Goal: Information Seeking & Learning: Learn about a topic

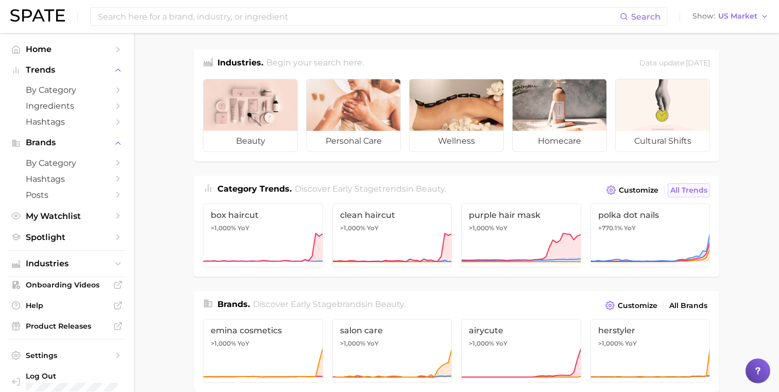
click at [692, 189] on span "All Trends" at bounding box center [688, 190] width 37 height 9
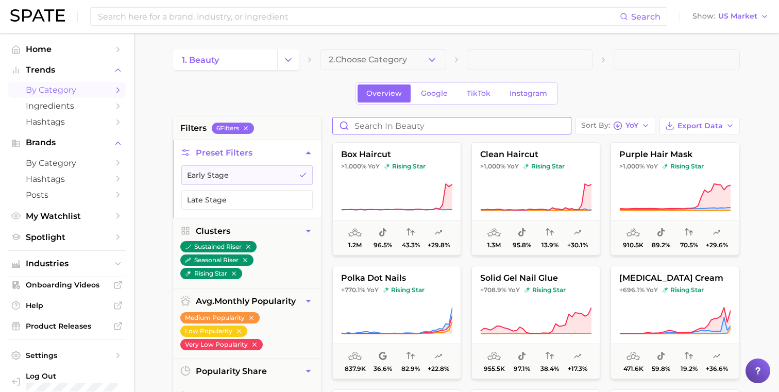
click at [430, 130] on input "Search in beauty" at bounding box center [452, 125] width 238 height 16
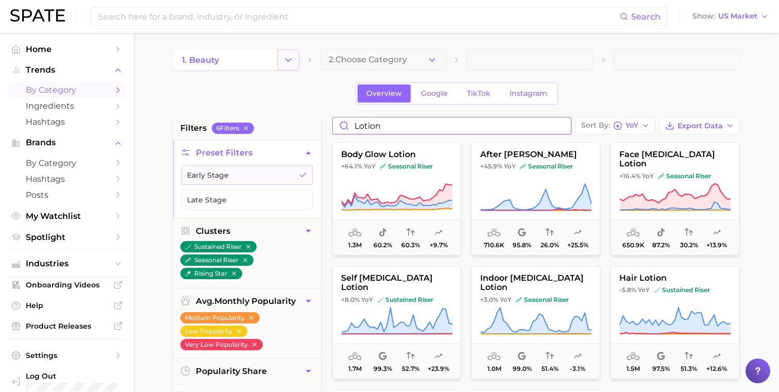
type input "lotion"
click at [293, 59] on icon "Change Category" at bounding box center [288, 60] width 11 height 11
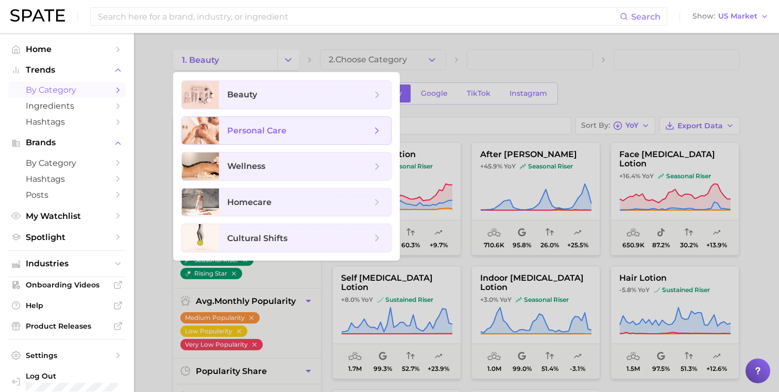
click at [265, 126] on span "personal care" at bounding box center [256, 131] width 59 height 10
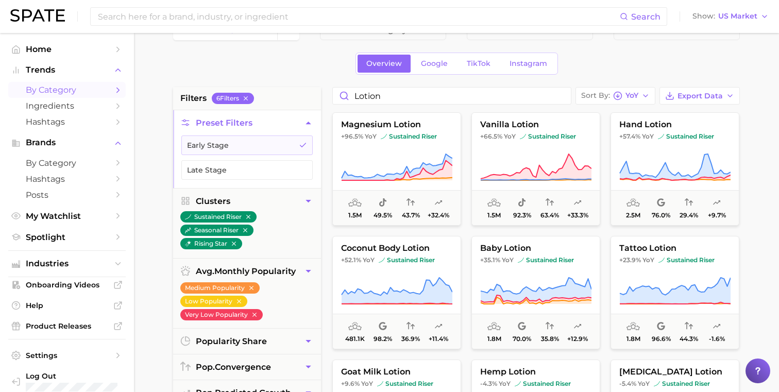
scroll to position [29, 0]
click at [445, 138] on span "+96.5% YoY sustained riser" at bounding box center [397, 137] width 128 height 8
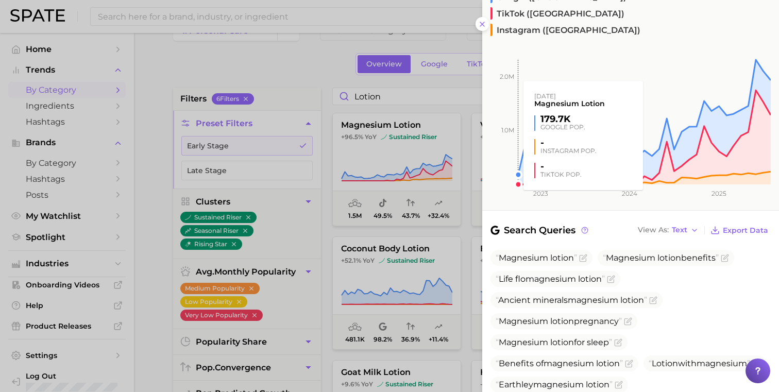
scroll to position [342, 0]
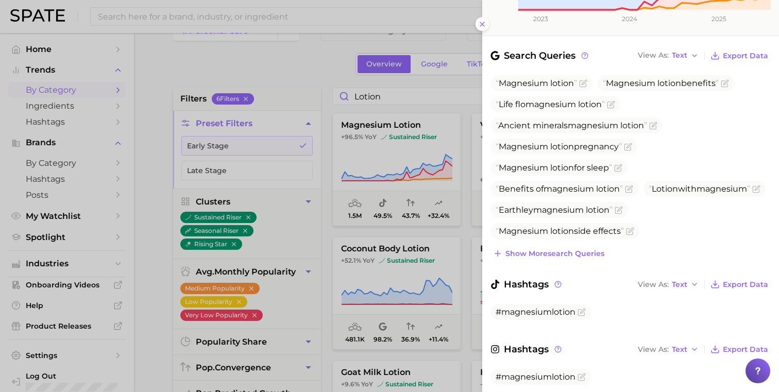
click at [464, 199] on div at bounding box center [389, 196] width 779 height 392
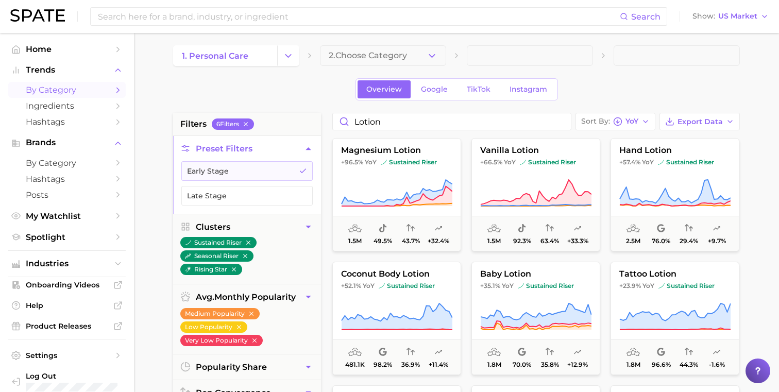
scroll to position [0, 0]
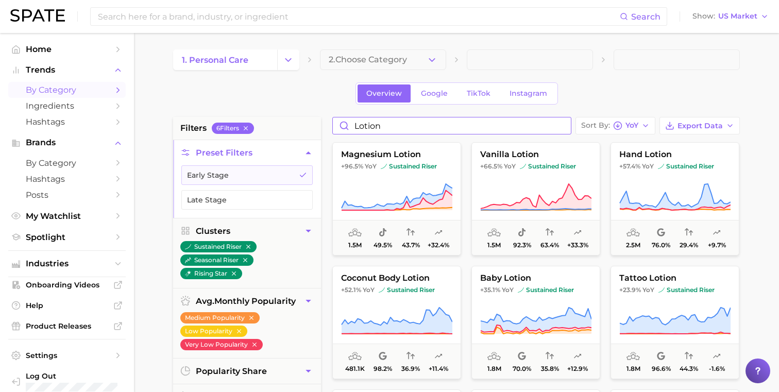
click at [434, 123] on input "lotion" at bounding box center [452, 125] width 238 height 16
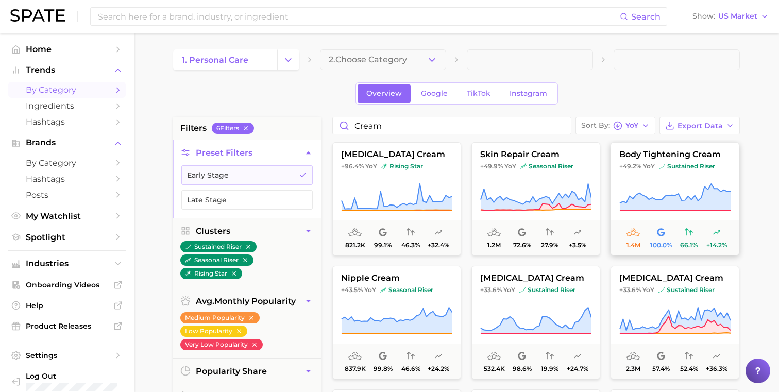
click at [669, 180] on button "body tightening cream +49.2% YoY sustained riser 1.4m 100.0% 66.1% +14.2%" at bounding box center [674, 198] width 129 height 113
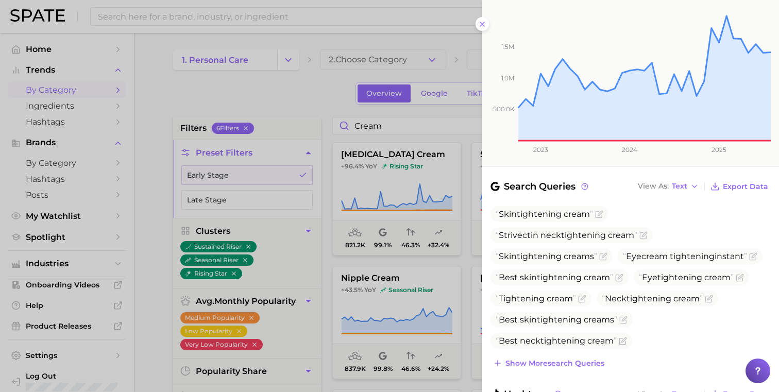
scroll to position [222, 0]
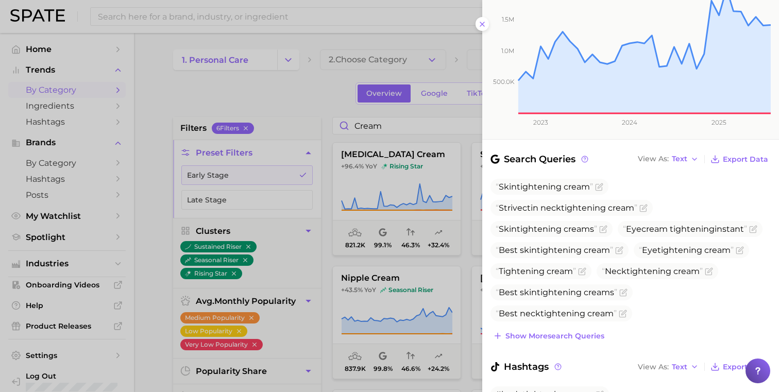
click at [447, 138] on div at bounding box center [389, 196] width 779 height 392
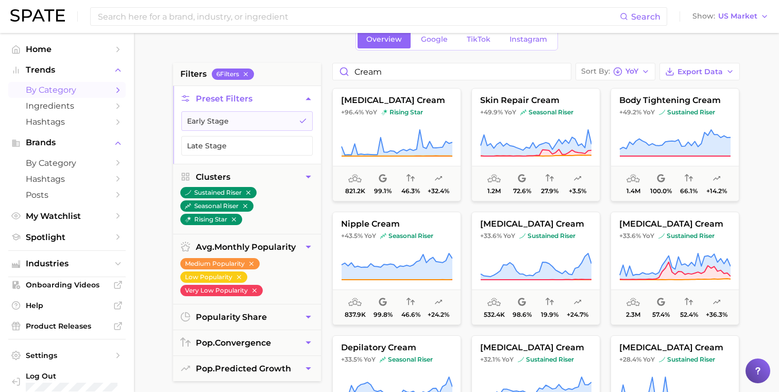
scroll to position [0, 0]
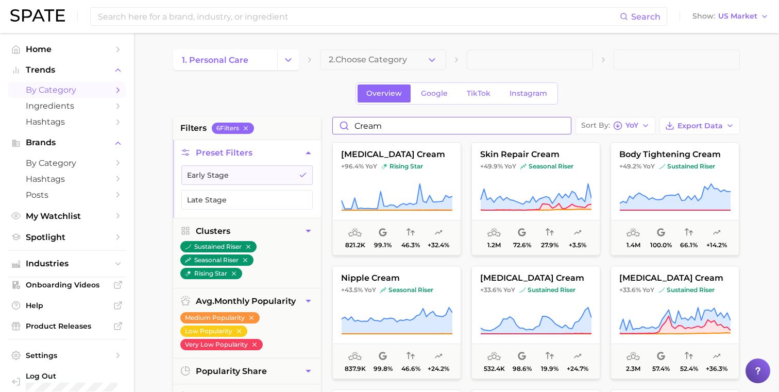
click at [400, 131] on input "cream" at bounding box center [452, 125] width 238 height 16
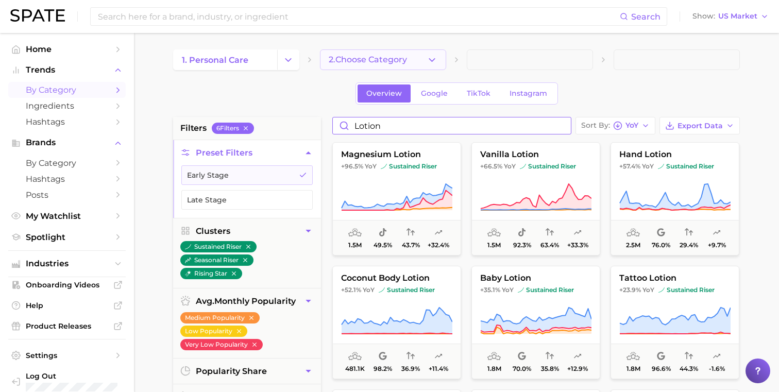
type input "lotion"
click at [368, 59] on span "2. Choose Category" at bounding box center [368, 59] width 78 height 9
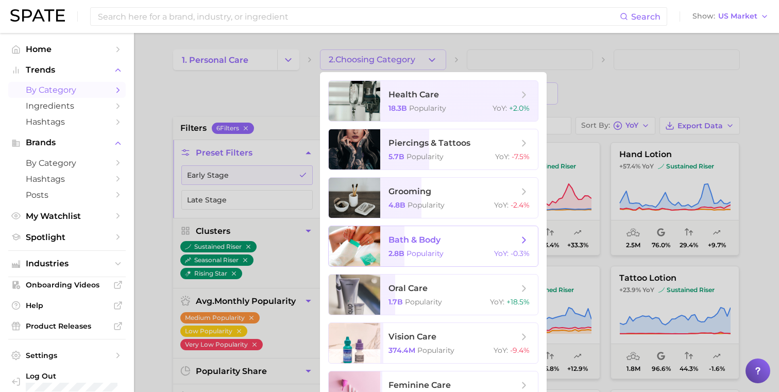
click at [392, 233] on span "bath & body 2.8b Popularity YoY : -0.3%" at bounding box center [459, 246] width 158 height 40
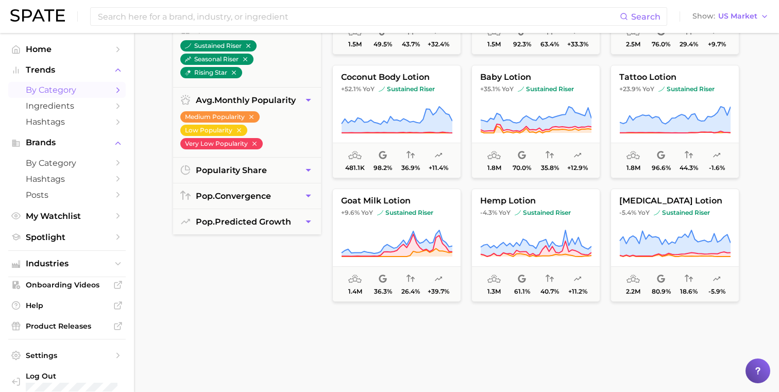
scroll to position [196, 0]
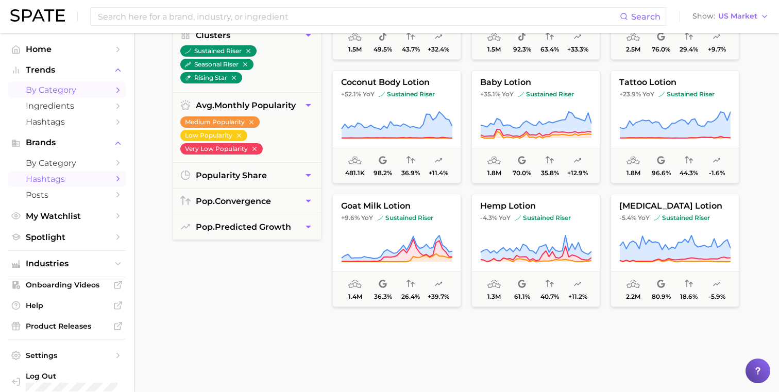
click at [88, 176] on span "Hashtags" at bounding box center [67, 179] width 82 height 10
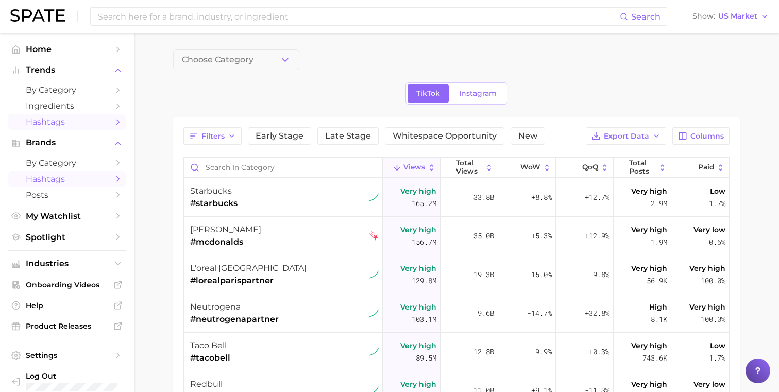
click at [74, 116] on link "Hashtags" at bounding box center [66, 122] width 117 height 16
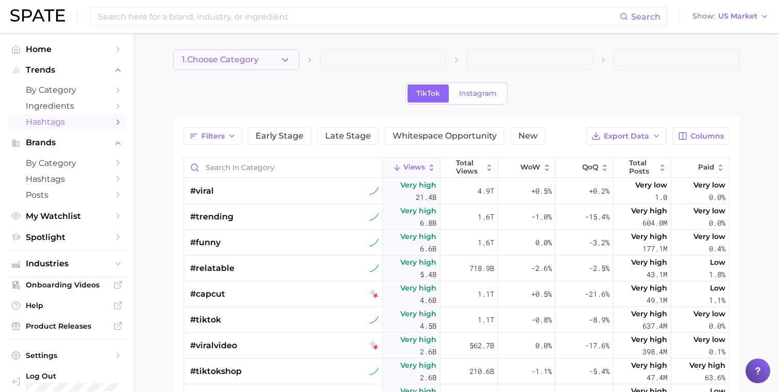
click at [238, 59] on span "1. Choose Category" at bounding box center [220, 59] width 77 height 9
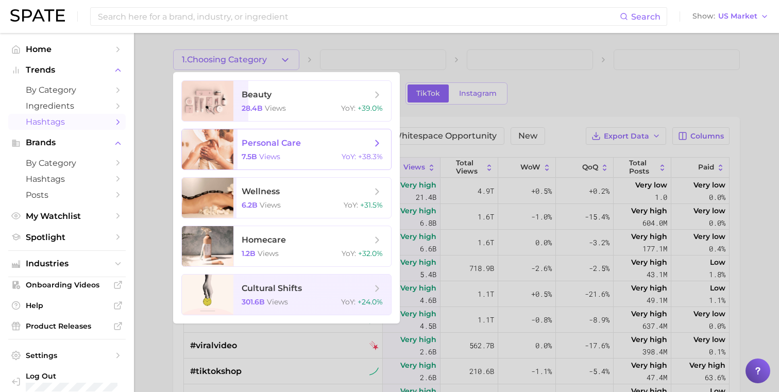
click at [241, 158] on span "personal care 7.5b views YoY : +38.3%" at bounding box center [312, 149] width 158 height 40
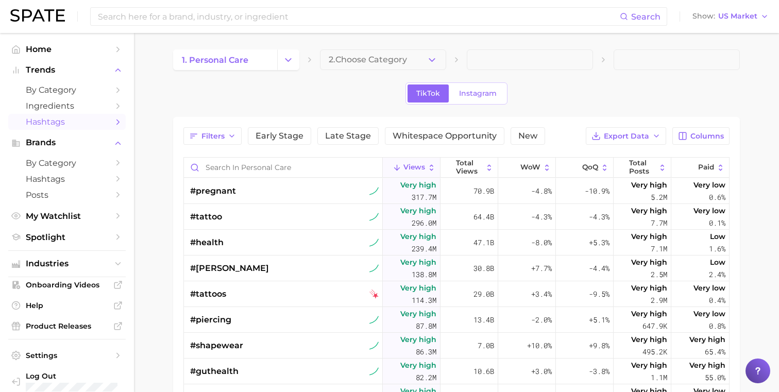
click at [361, 59] on span "2. Choose Category" at bounding box center [368, 59] width 78 height 9
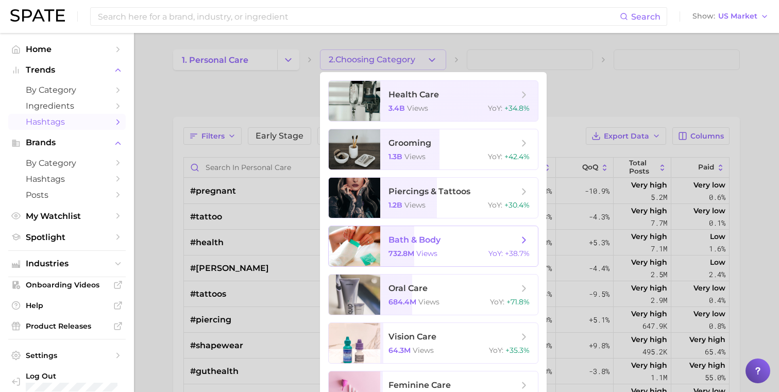
click at [395, 240] on span "bath & body" at bounding box center [414, 240] width 52 height 10
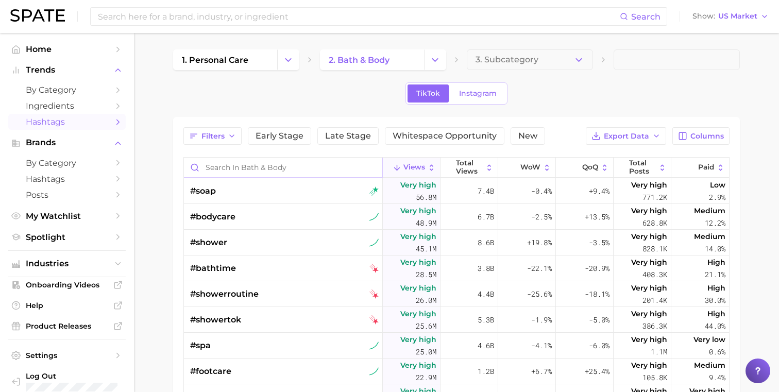
click at [302, 169] on input "Search in bath & body" at bounding box center [283, 168] width 198 height 20
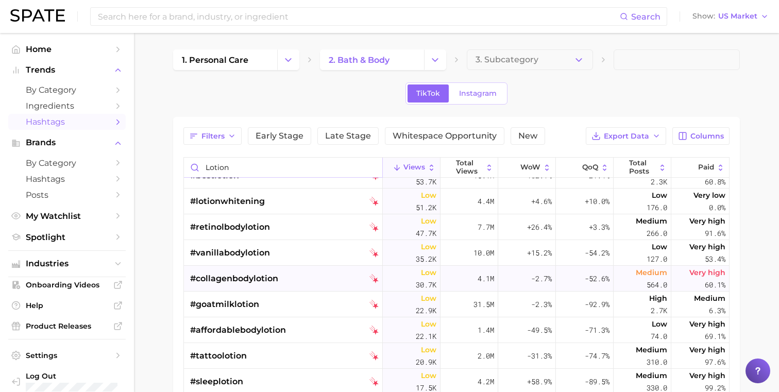
scroll to position [408, 0]
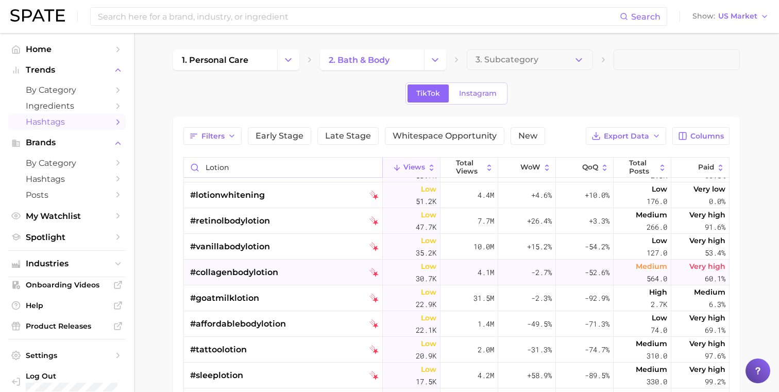
type input "lotion"
click at [246, 277] on span "#collagenbodylotion" at bounding box center [234, 272] width 88 height 12
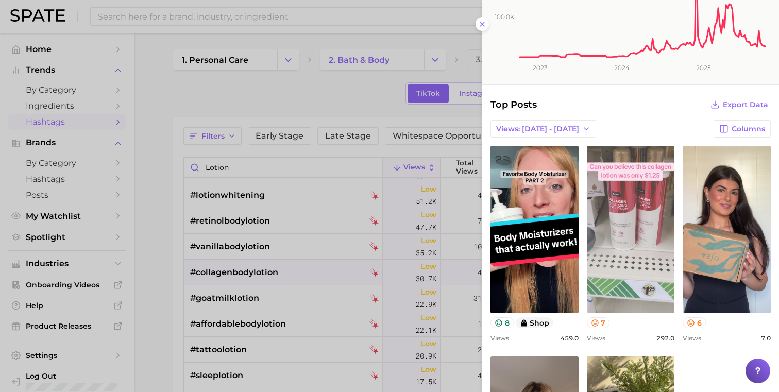
scroll to position [133, 0]
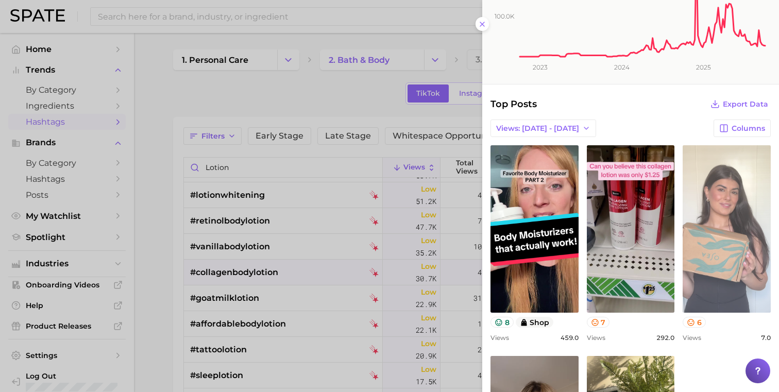
click at [717, 235] on link "view post on TikTok" at bounding box center [727, 228] width 88 height 167
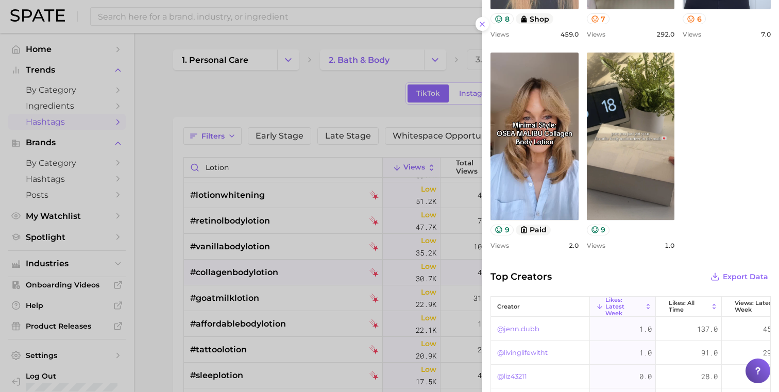
scroll to position [437, 0]
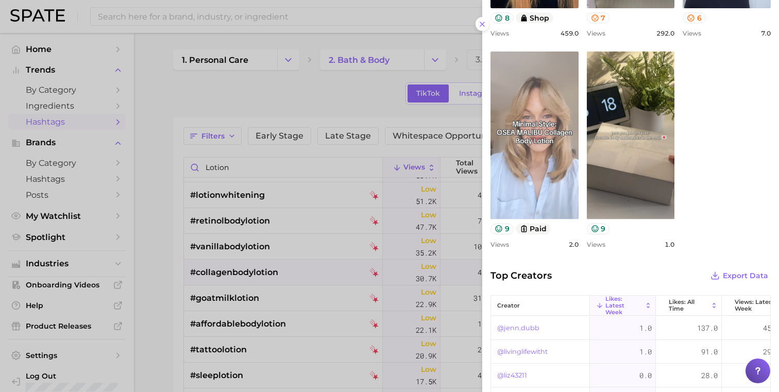
click at [548, 187] on link "view post on TikTok" at bounding box center [534, 135] width 88 height 167
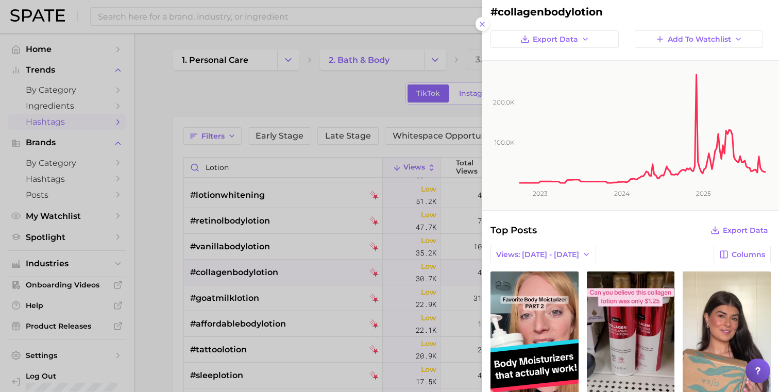
scroll to position [0, 0]
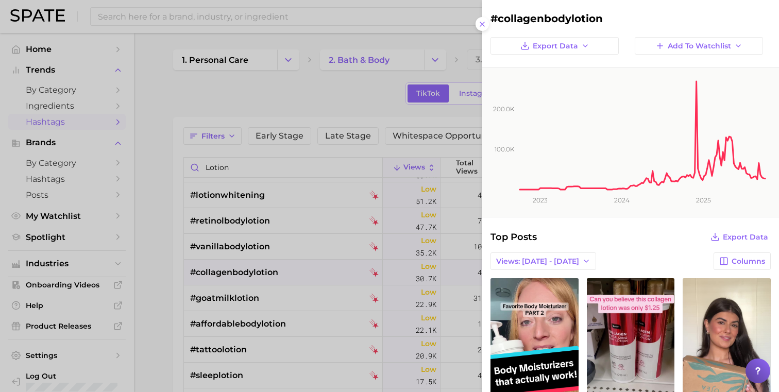
click at [335, 110] on div at bounding box center [389, 196] width 779 height 392
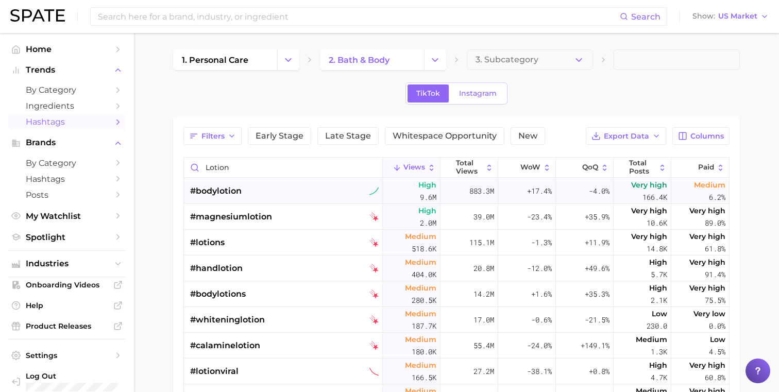
click at [300, 199] on div "#bodylotion" at bounding box center [284, 191] width 189 height 26
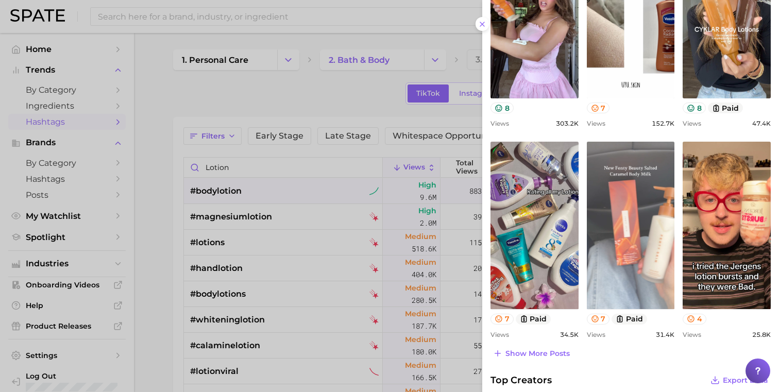
scroll to position [346, 0]
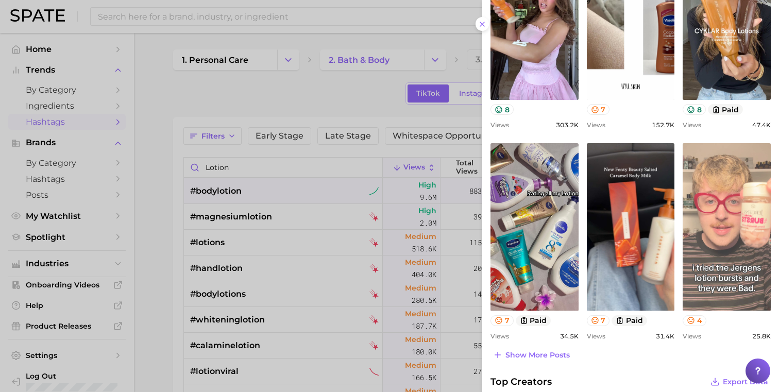
click at [710, 263] on link "view post on TikTok" at bounding box center [727, 226] width 88 height 167
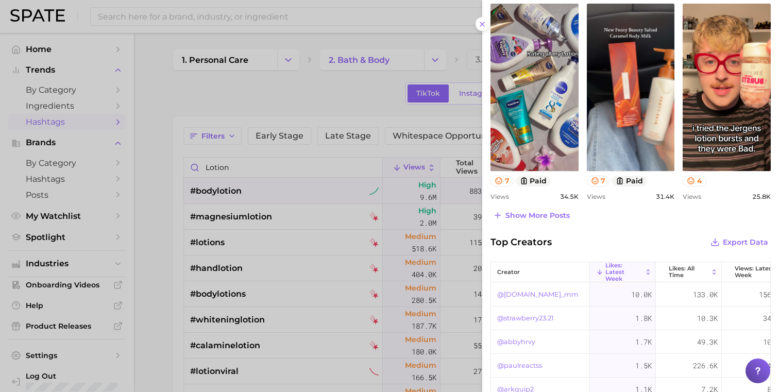
scroll to position [484, 0]
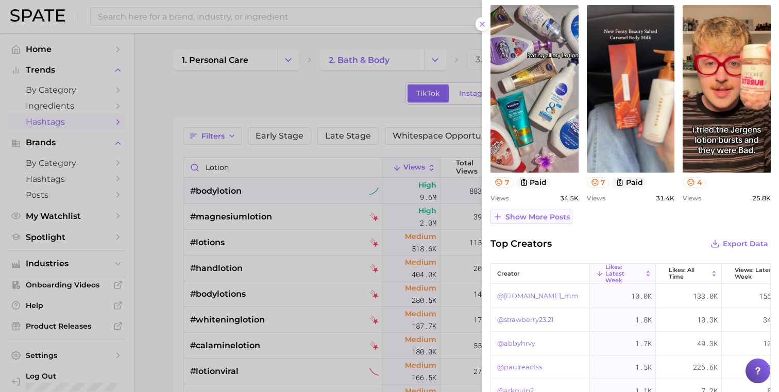
click at [541, 219] on span "Show more posts" at bounding box center [537, 217] width 64 height 9
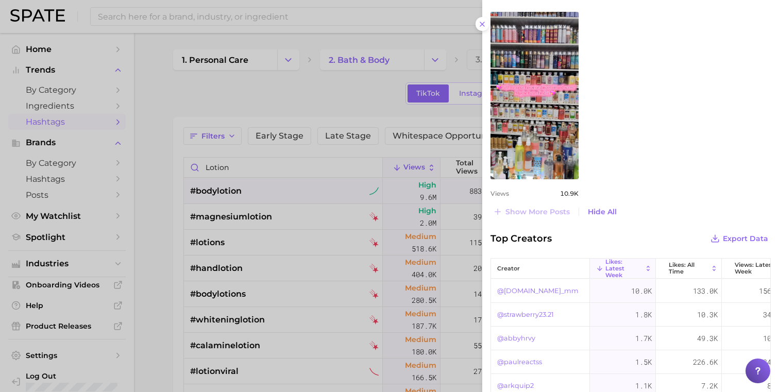
scroll to position [913, 0]
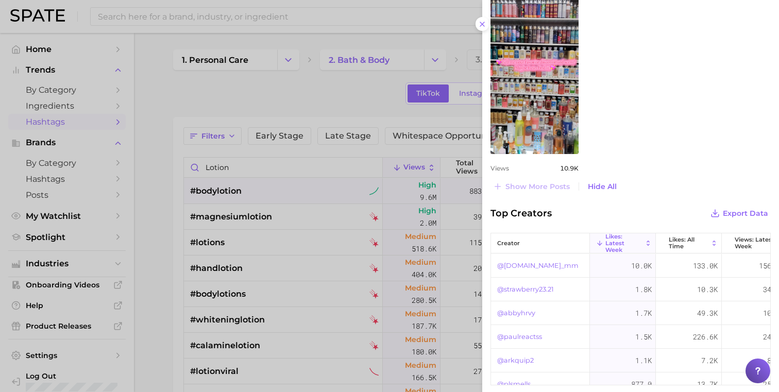
click at [351, 117] on div at bounding box center [389, 196] width 779 height 392
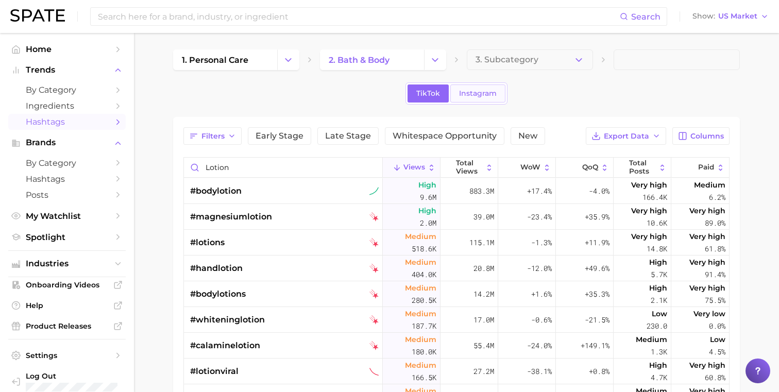
click at [486, 95] on span "Instagram" at bounding box center [478, 93] width 38 height 9
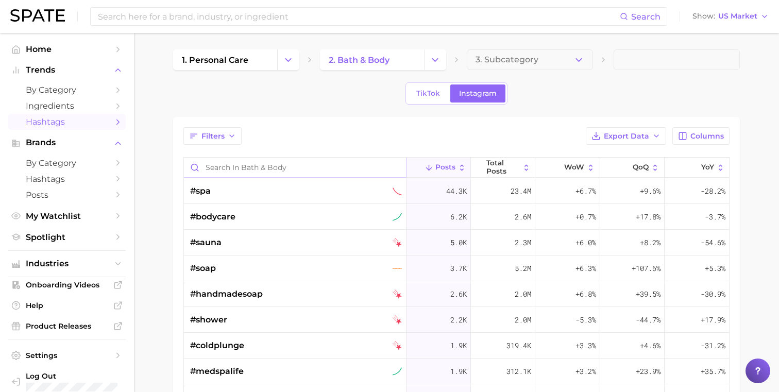
click at [278, 171] on input "Search in bath & body" at bounding box center [295, 168] width 222 height 20
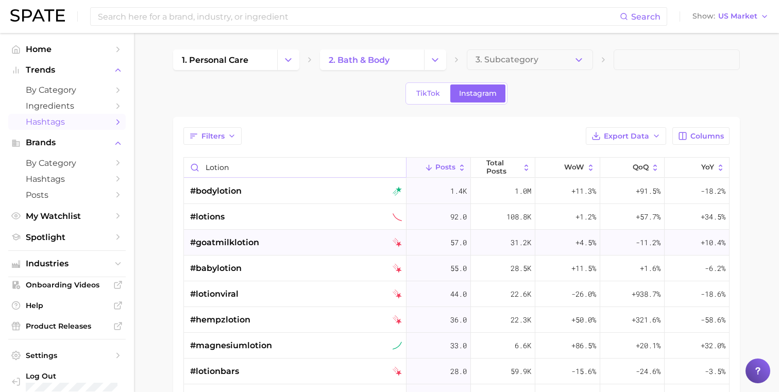
type input "lotion"
click at [260, 245] on div "#goatmilklotion" at bounding box center [296, 243] width 212 height 26
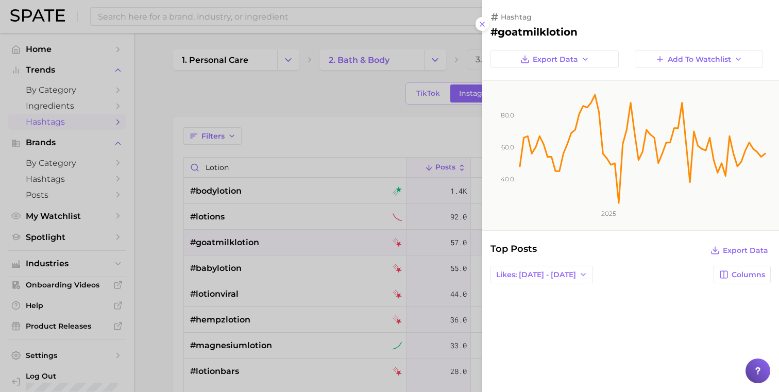
scroll to position [165, 0]
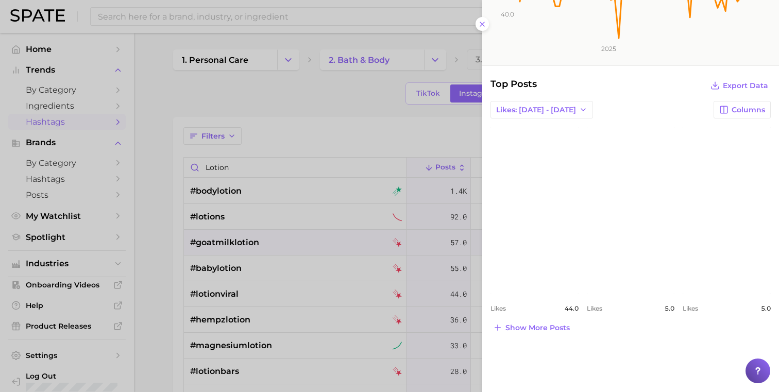
click at [370, 128] on div at bounding box center [389, 196] width 779 height 392
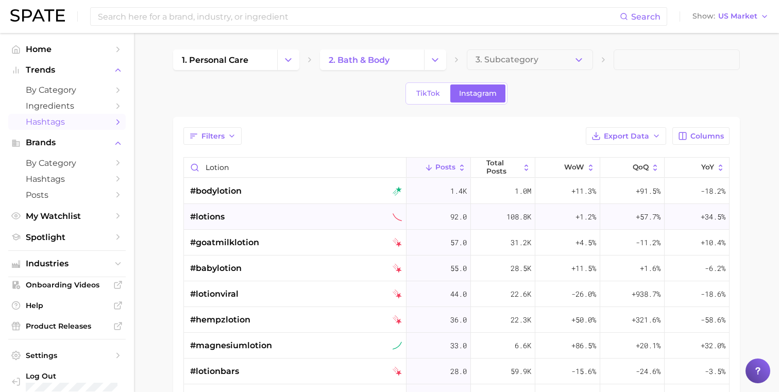
click at [241, 210] on div "#lotions" at bounding box center [296, 217] width 212 height 26
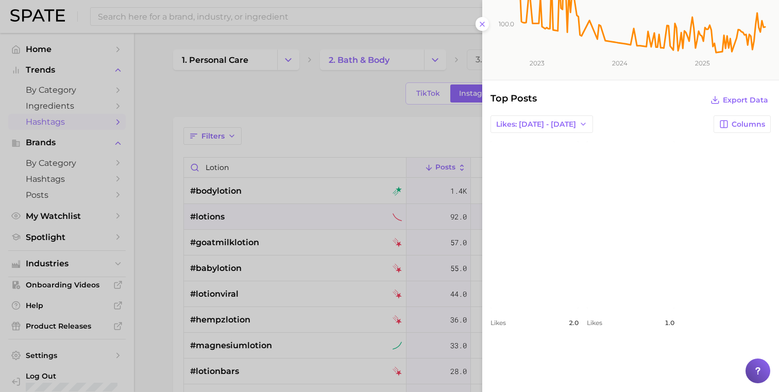
scroll to position [0, 0]
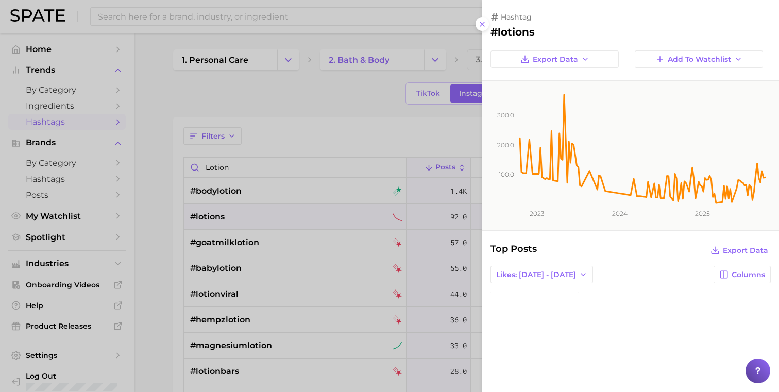
click at [415, 139] on div at bounding box center [389, 196] width 779 height 392
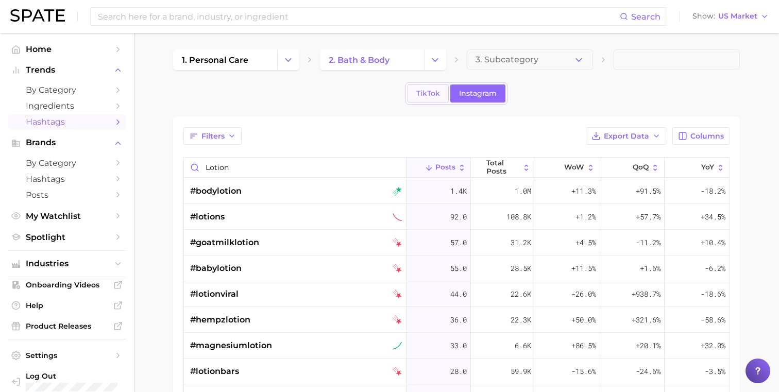
click at [422, 96] on span "TikTok" at bounding box center [428, 93] width 24 height 9
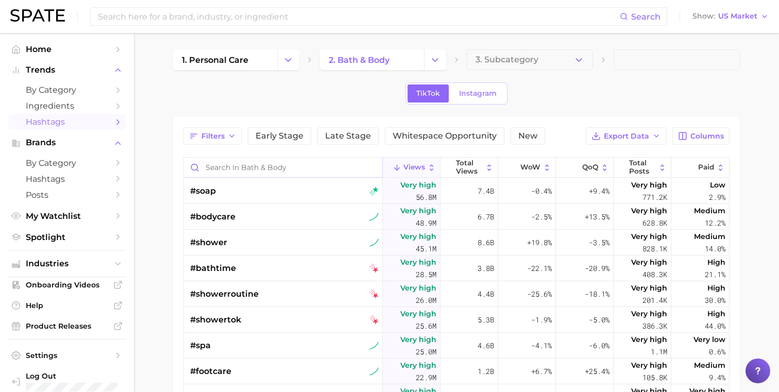
click at [292, 165] on input "Search in bath & body" at bounding box center [283, 168] width 198 height 20
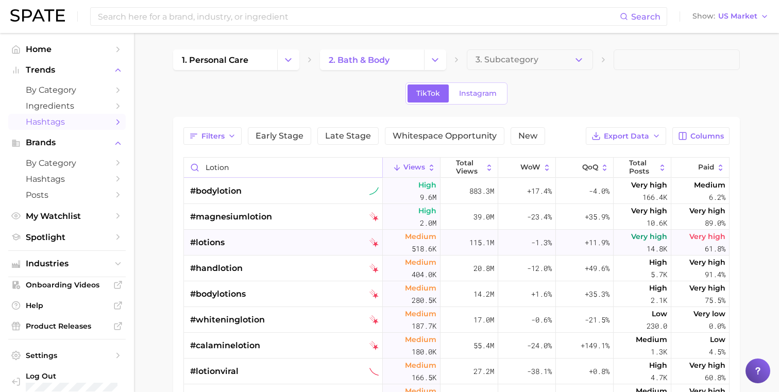
type input "lotion"
click at [245, 244] on div "#lotions" at bounding box center [284, 243] width 189 height 26
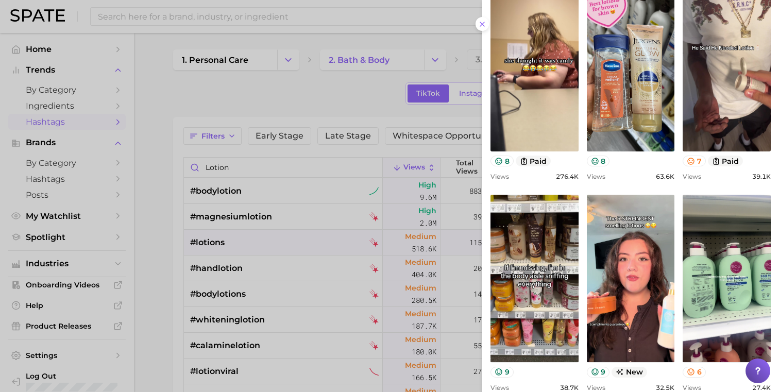
scroll to position [290, 0]
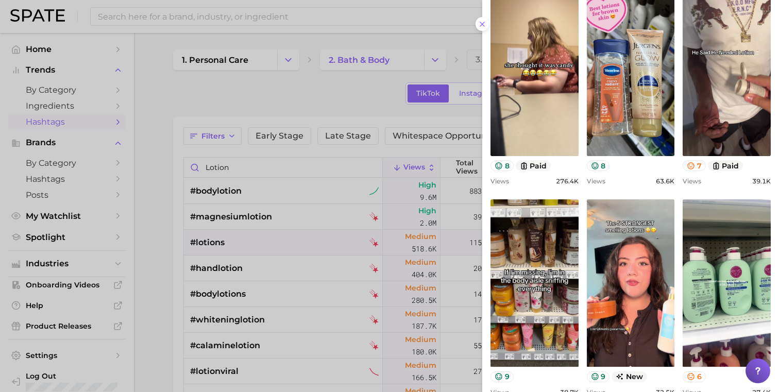
click at [277, 223] on div at bounding box center [389, 196] width 779 height 392
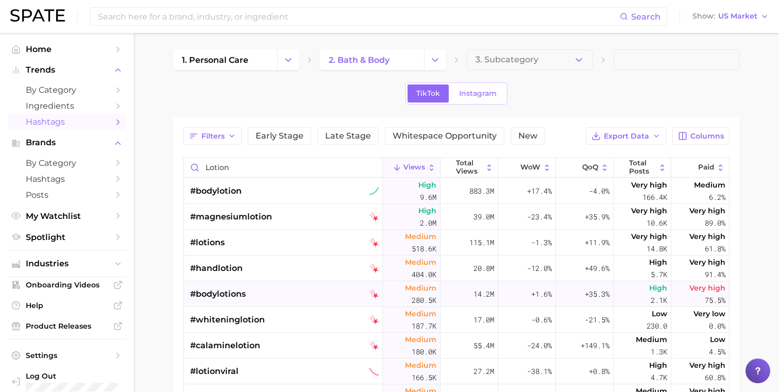
click at [268, 294] on div "#bodylotions" at bounding box center [284, 294] width 189 height 26
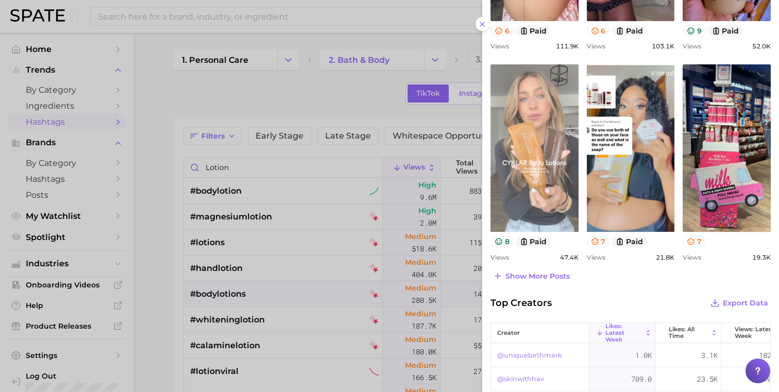
scroll to position [424, 0]
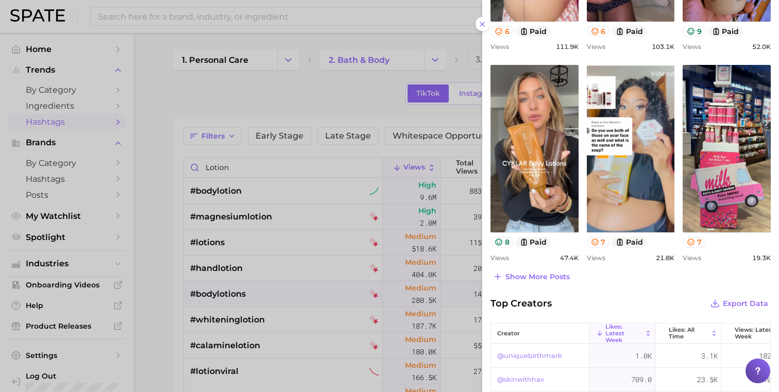
click at [282, 200] on div at bounding box center [389, 196] width 779 height 392
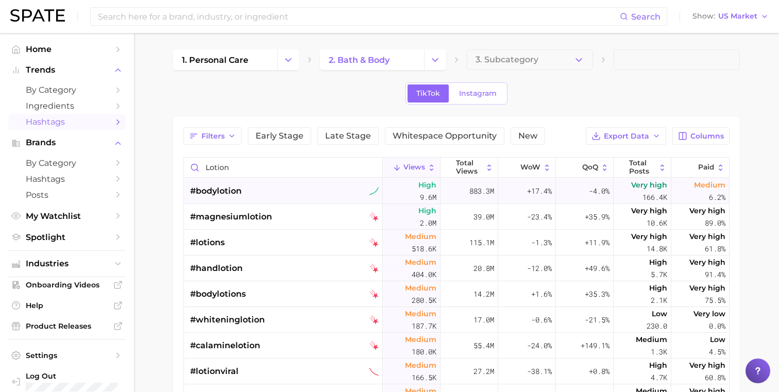
click at [280, 190] on div "#bodylotion" at bounding box center [284, 191] width 189 height 26
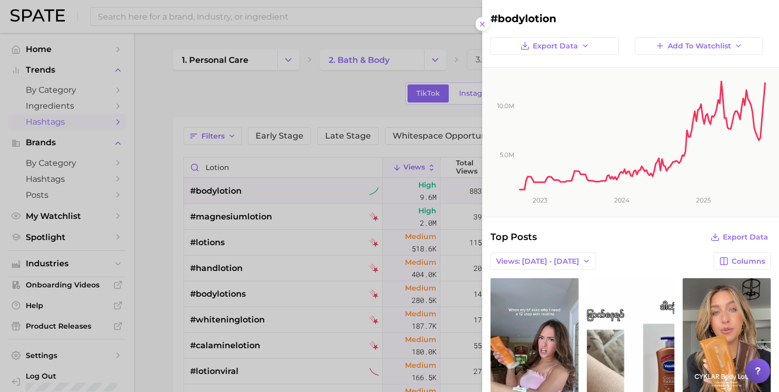
scroll to position [0, 0]
click at [339, 109] on div at bounding box center [389, 196] width 779 height 392
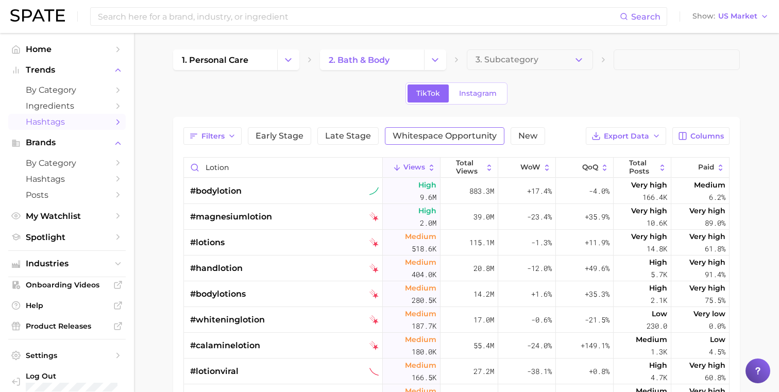
click at [427, 142] on button "Whitespace Opportunity" at bounding box center [445, 136] width 120 height 18
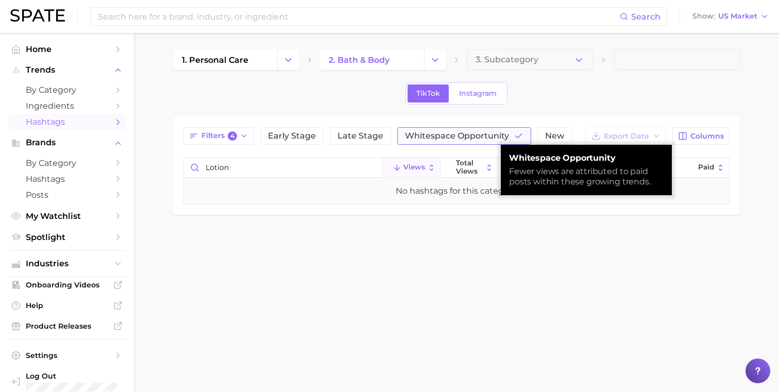
click at [427, 142] on button "Whitespace Opportunity" at bounding box center [464, 136] width 134 height 18
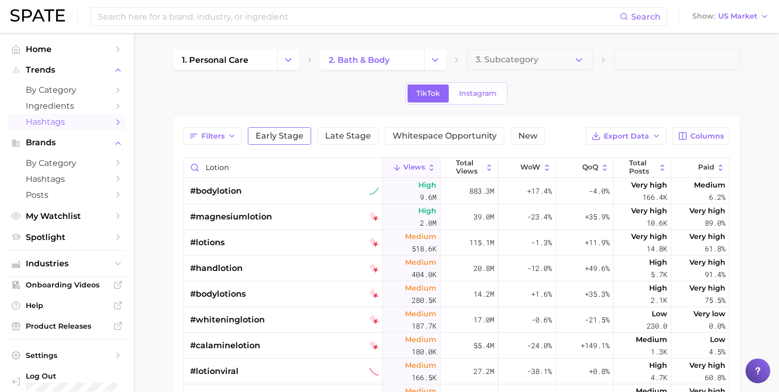
click at [283, 137] on span "Early Stage" at bounding box center [280, 136] width 48 height 8
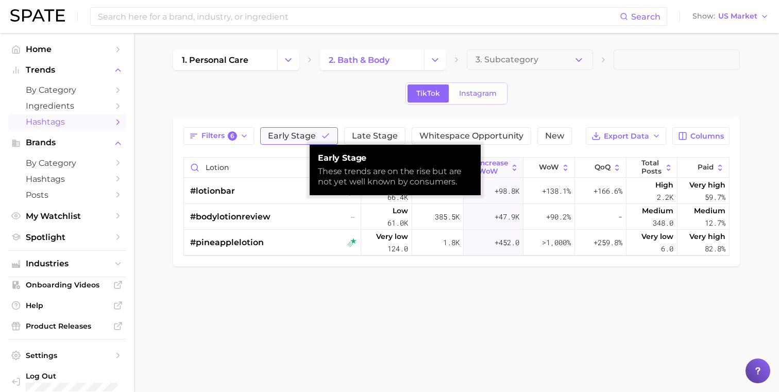
click at [283, 137] on span "Early Stage" at bounding box center [292, 136] width 48 height 8
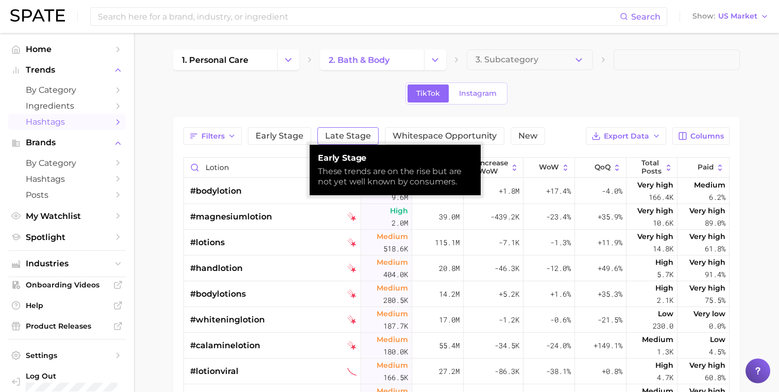
click at [322, 137] on button "Late Stage" at bounding box center [347, 136] width 61 height 18
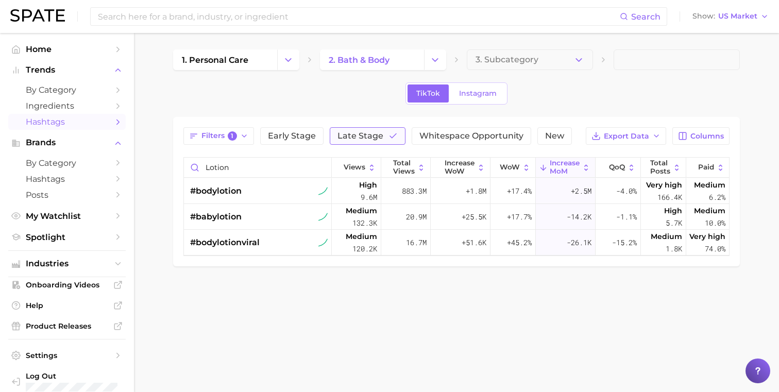
click at [344, 137] on span "Late Stage" at bounding box center [360, 136] width 46 height 8
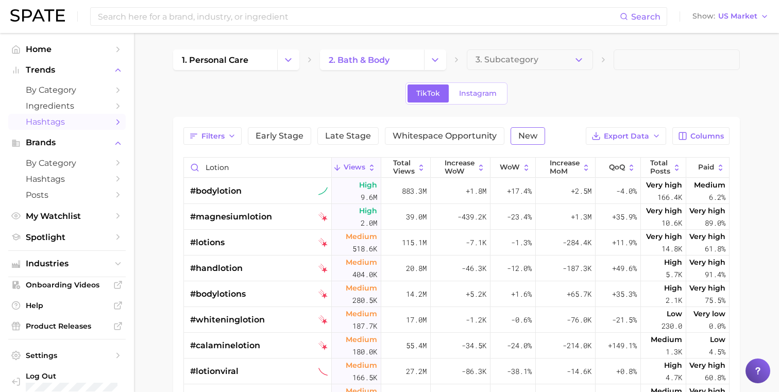
click at [522, 137] on span "New" at bounding box center [527, 136] width 19 height 8
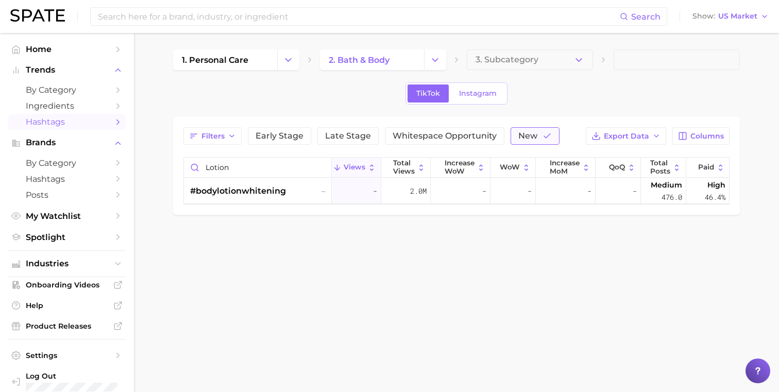
click at [522, 137] on span "New" at bounding box center [527, 136] width 19 height 8
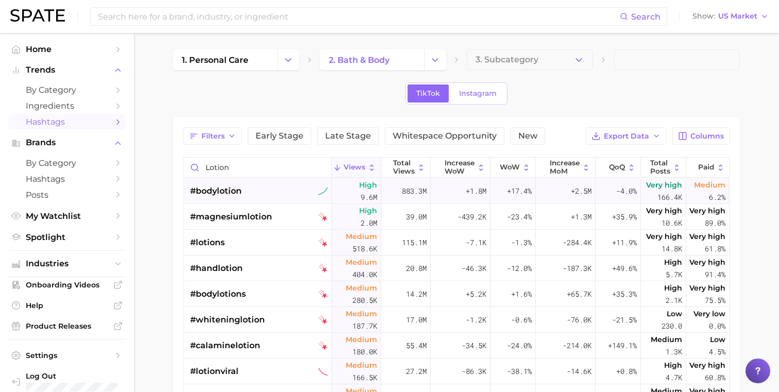
click at [260, 192] on div "#bodylotion" at bounding box center [259, 191] width 138 height 26
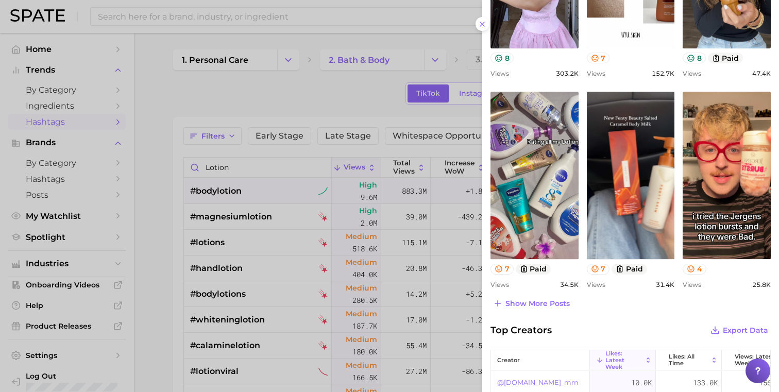
scroll to position [310, 0]
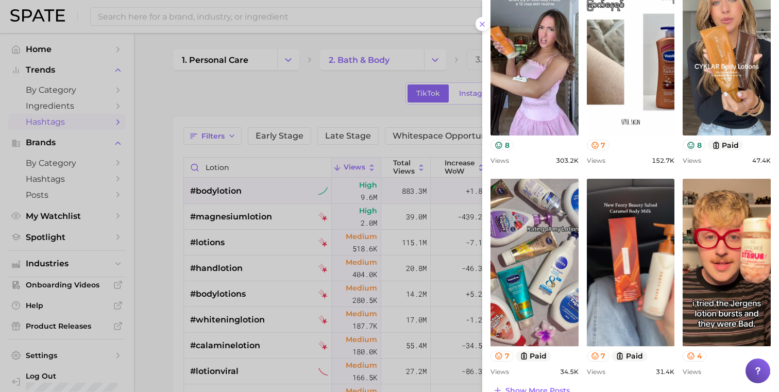
click at [155, 209] on div at bounding box center [389, 196] width 779 height 392
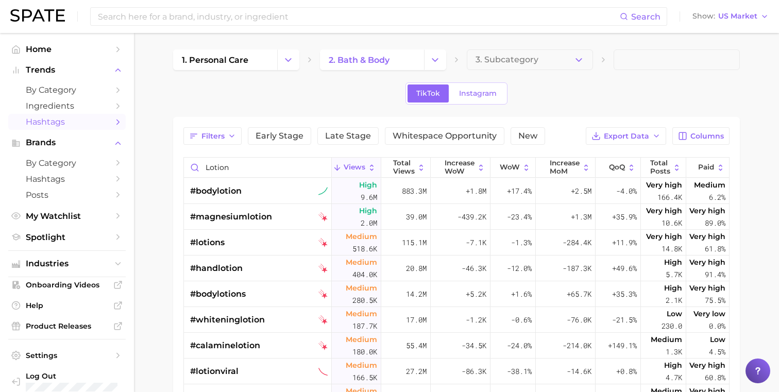
scroll to position [12, 0]
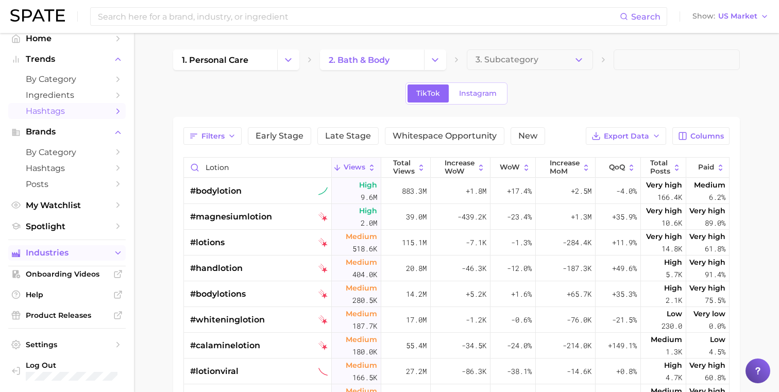
click at [73, 250] on span "Industries" at bounding box center [67, 252] width 82 height 9
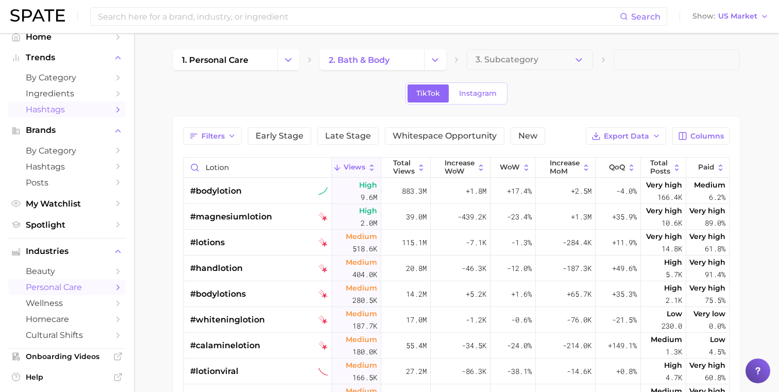
click at [59, 287] on span "personal care" at bounding box center [67, 287] width 82 height 10
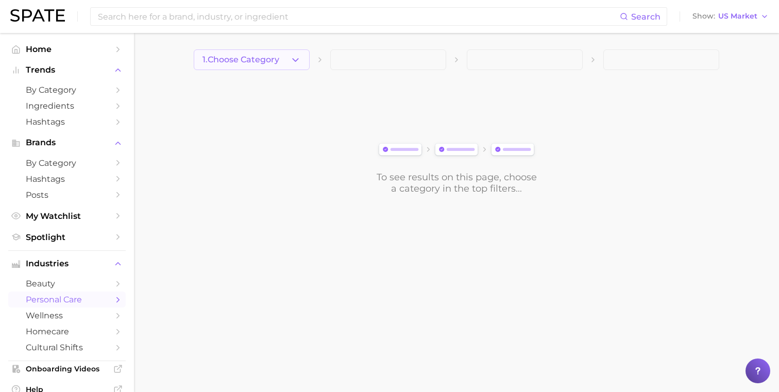
click at [255, 50] on button "1. Choose Category" at bounding box center [252, 59] width 116 height 21
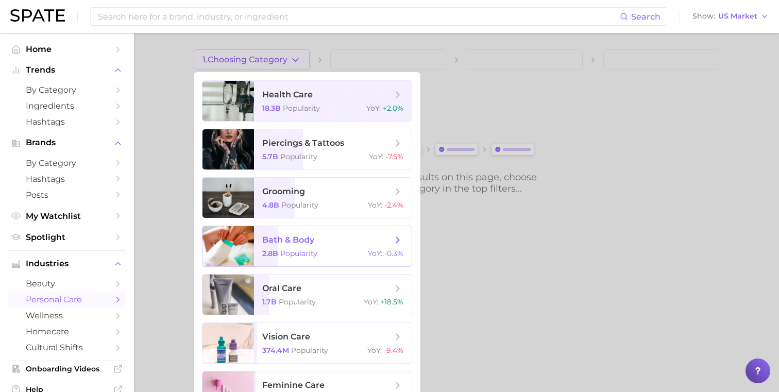
click at [280, 240] on span "bath & body" at bounding box center [288, 240] width 52 height 10
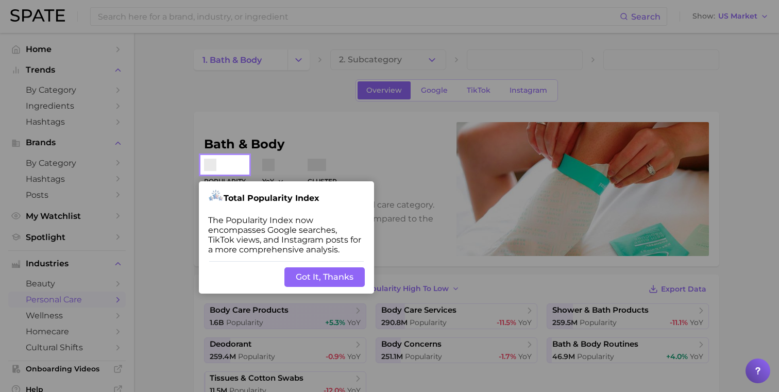
click at [321, 281] on button "Got It, Thanks" at bounding box center [324, 277] width 80 height 20
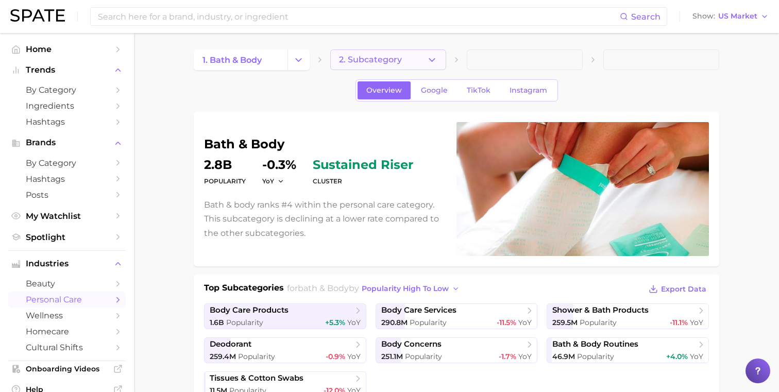
click at [382, 54] on button "2. Subcategory" at bounding box center [388, 59] width 116 height 21
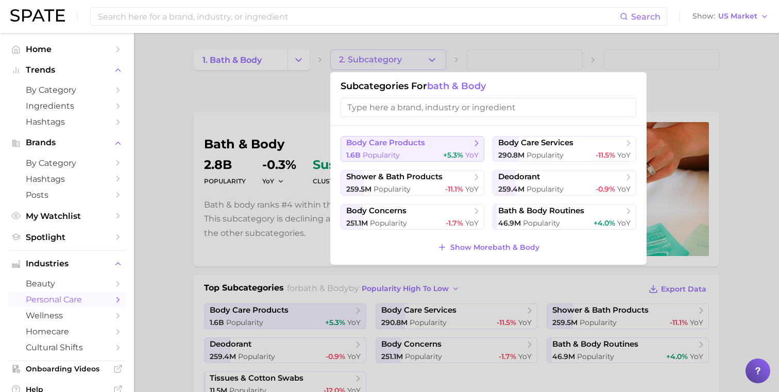
click at [434, 142] on span "body care products" at bounding box center [408, 143] width 125 height 10
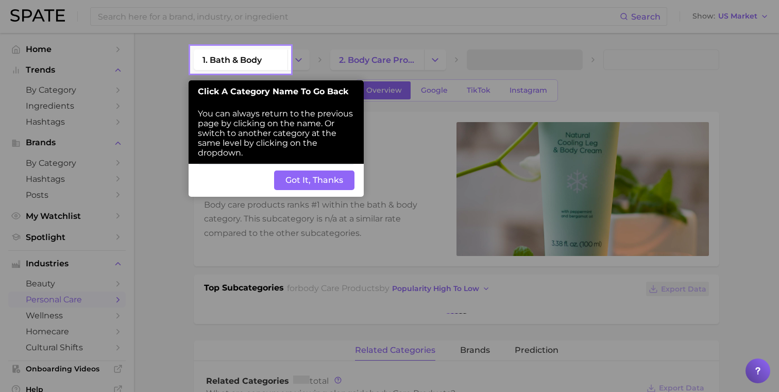
click at [311, 186] on button "Got It, Thanks" at bounding box center [314, 181] width 80 height 20
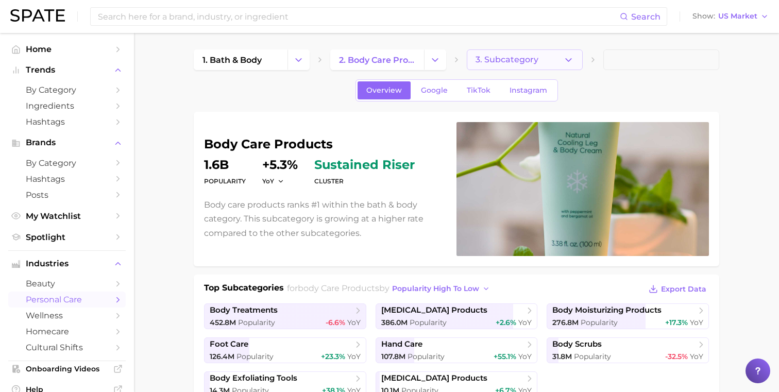
click at [519, 60] on span "3. Subcategory" at bounding box center [506, 59] width 63 height 9
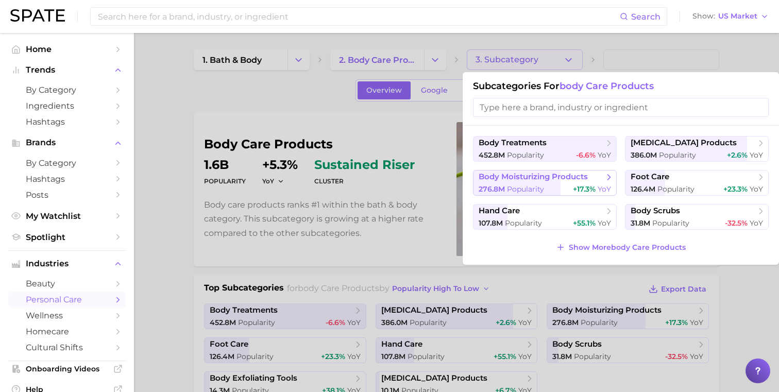
click at [520, 177] on span "body moisturizing products" at bounding box center [533, 177] width 109 height 10
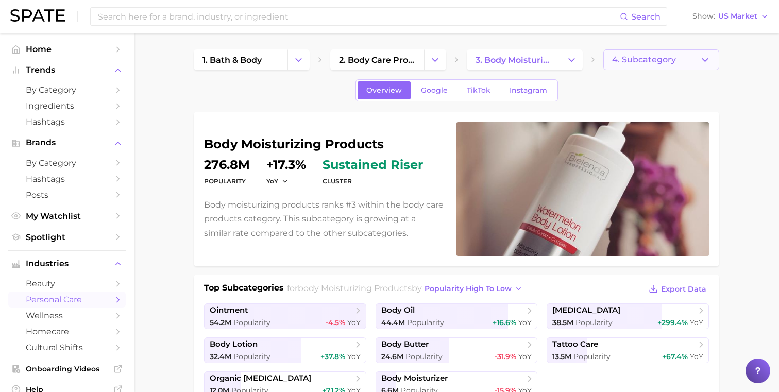
click at [644, 61] on span "4. Subcategory" at bounding box center [644, 59] width 64 height 9
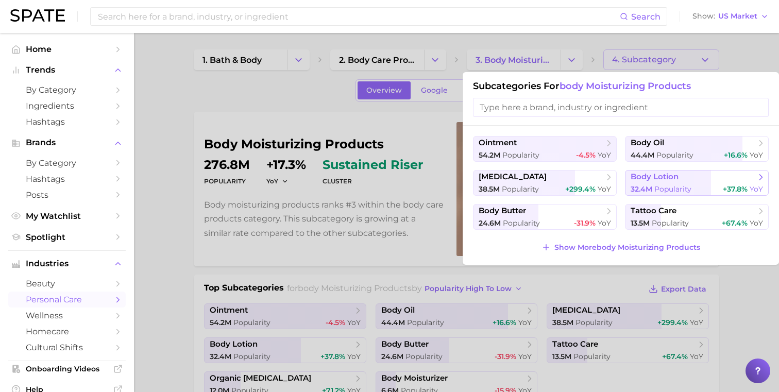
click at [647, 184] on span "32.4m Popularity" at bounding box center [661, 189] width 61 height 10
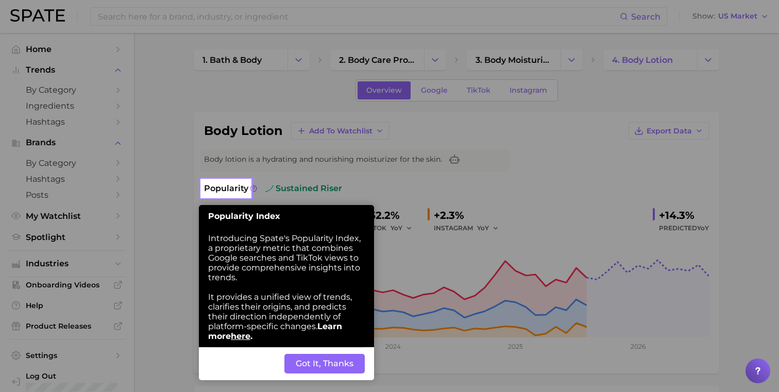
click at [320, 364] on button "Got It, Thanks" at bounding box center [324, 364] width 80 height 20
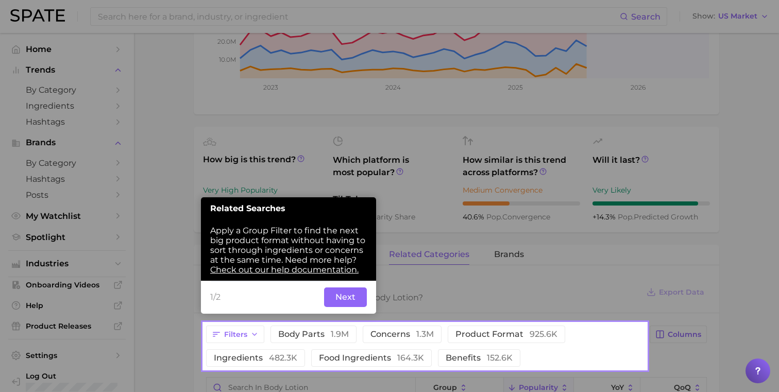
scroll to position [260, 0]
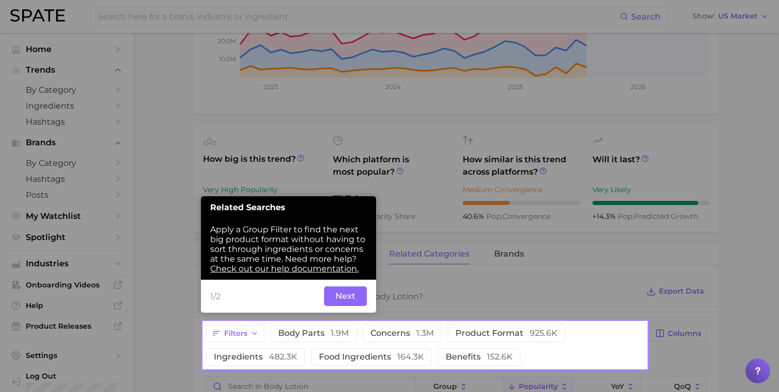
click at [333, 295] on button "Next" at bounding box center [345, 296] width 43 height 20
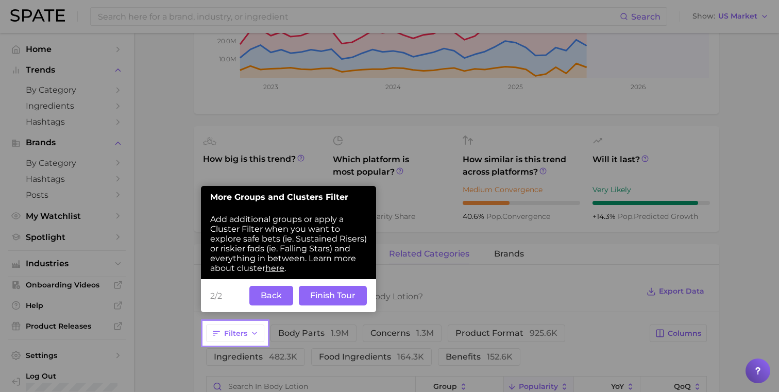
click at [331, 296] on button "Finish Tour" at bounding box center [333, 296] width 68 height 20
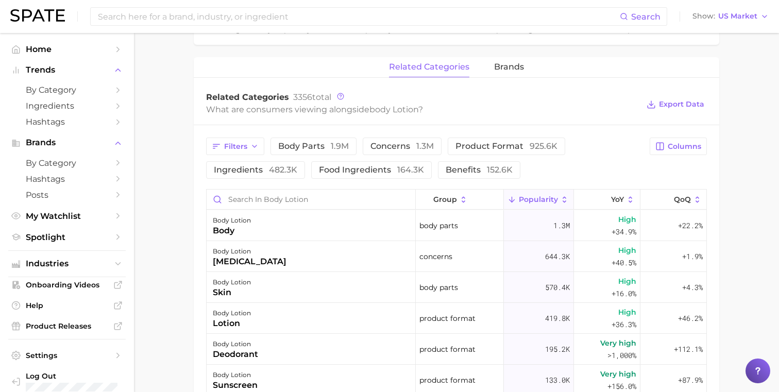
scroll to position [498, 0]
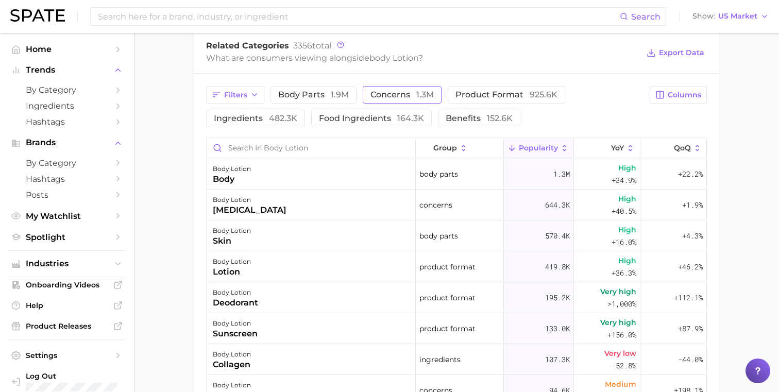
click at [402, 94] on span "concerns 1.3m" at bounding box center [401, 95] width 63 height 8
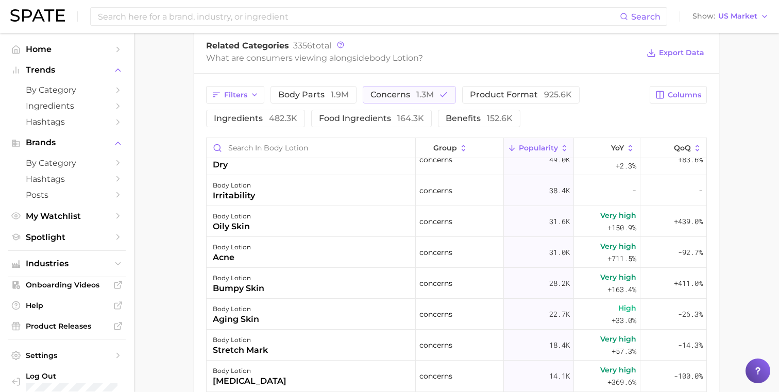
scroll to position [201, 0]
click at [469, 118] on span "benefits 152.6k" at bounding box center [479, 118] width 67 height 8
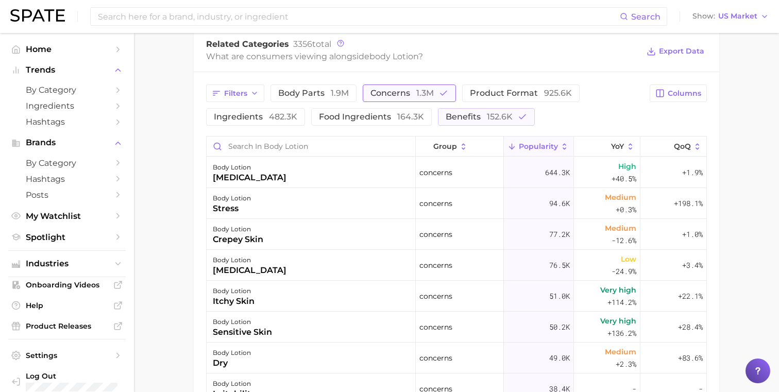
scroll to position [492, 0]
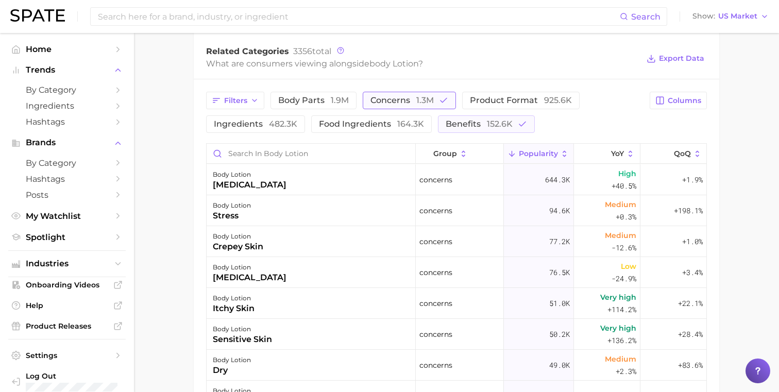
click at [405, 97] on span "concerns 1.3m" at bounding box center [401, 100] width 63 height 8
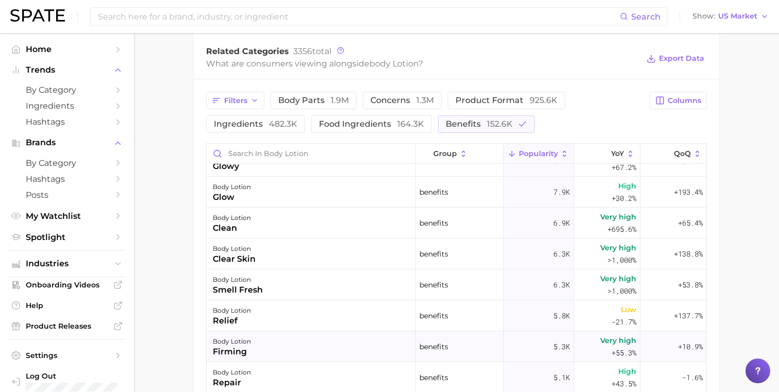
scroll to position [0, 0]
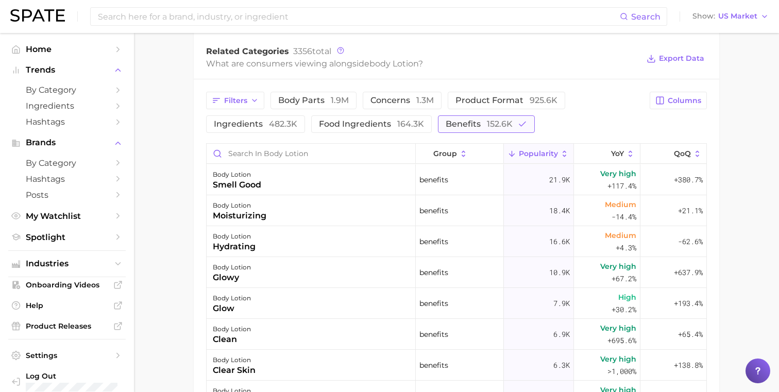
click at [464, 125] on span "benefits 152.6k" at bounding box center [479, 124] width 67 height 8
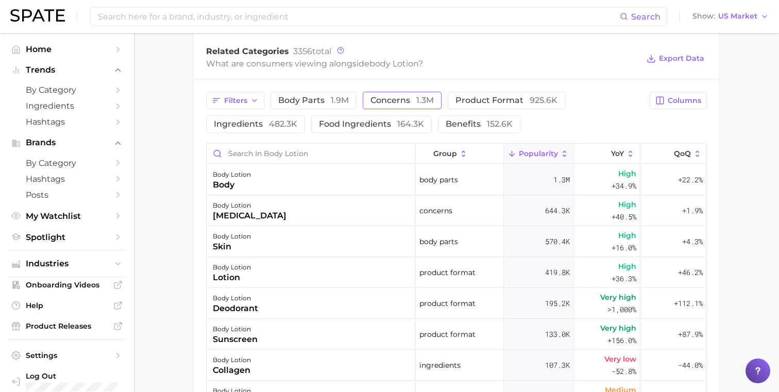
click at [386, 103] on span "concerns 1.3m" at bounding box center [401, 100] width 63 height 8
